Goal: Task Accomplishment & Management: Use online tool/utility

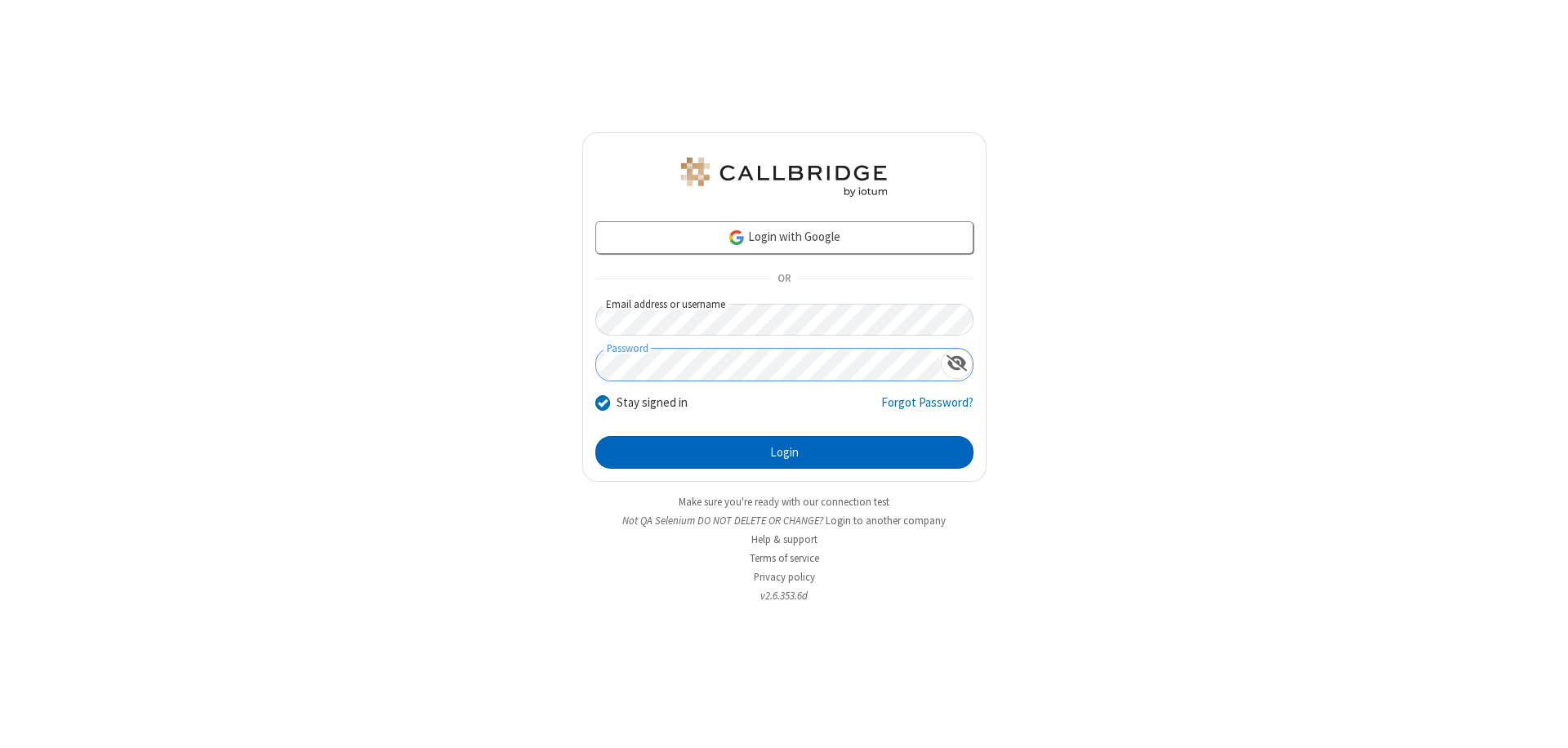
click at [784, 452] on button "Login" at bounding box center [784, 452] width 378 height 33
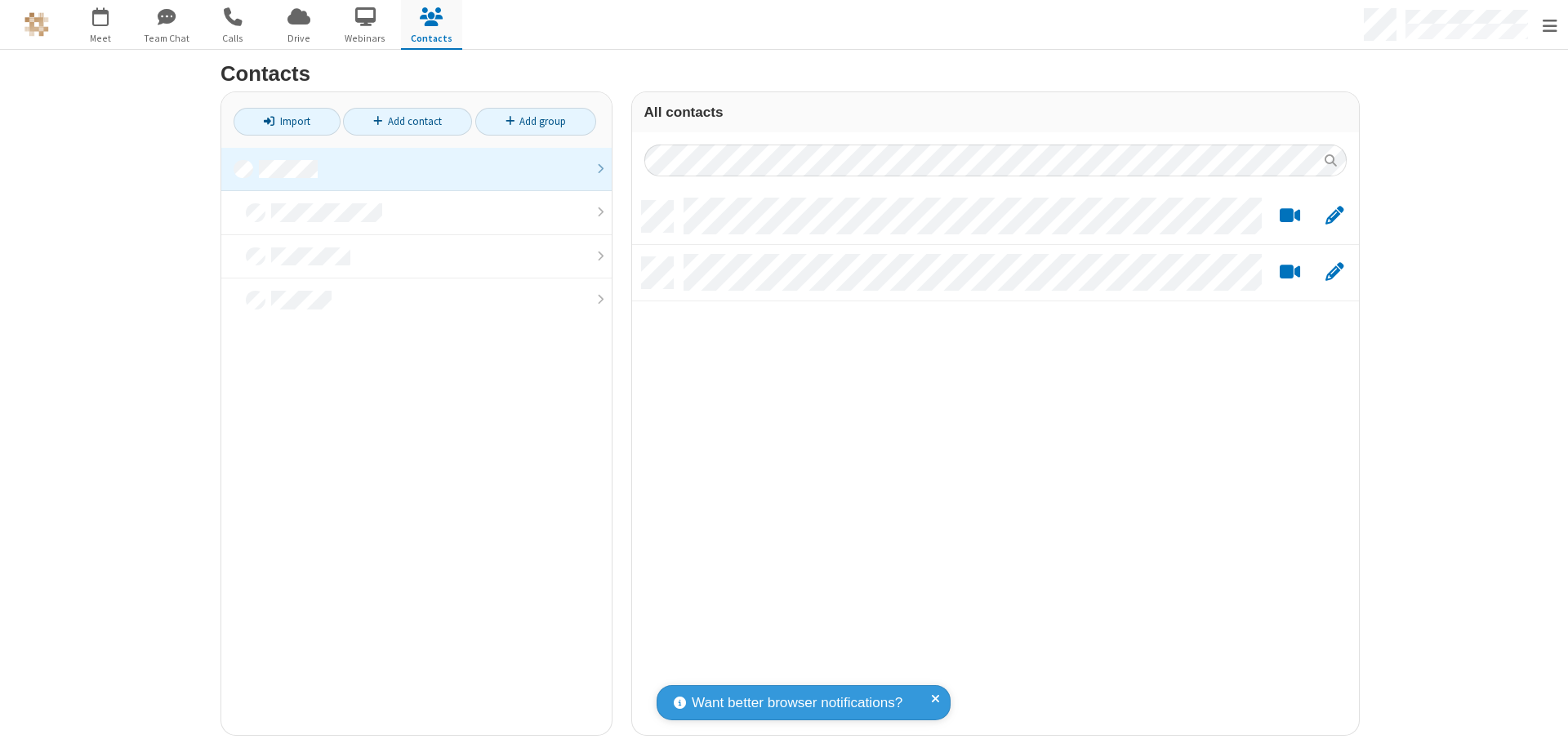
scroll to position [535, 714]
